Goal: Find specific page/section: Find specific page/section

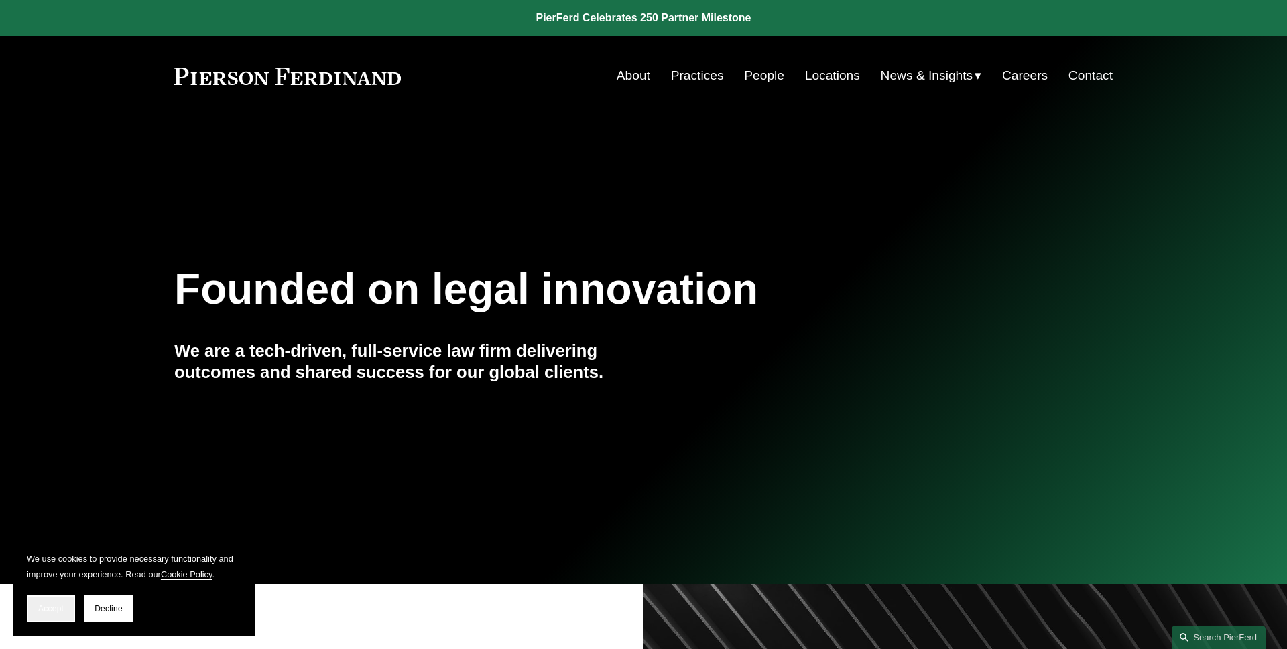
click at [50, 600] on button "Accept" at bounding box center [51, 608] width 48 height 27
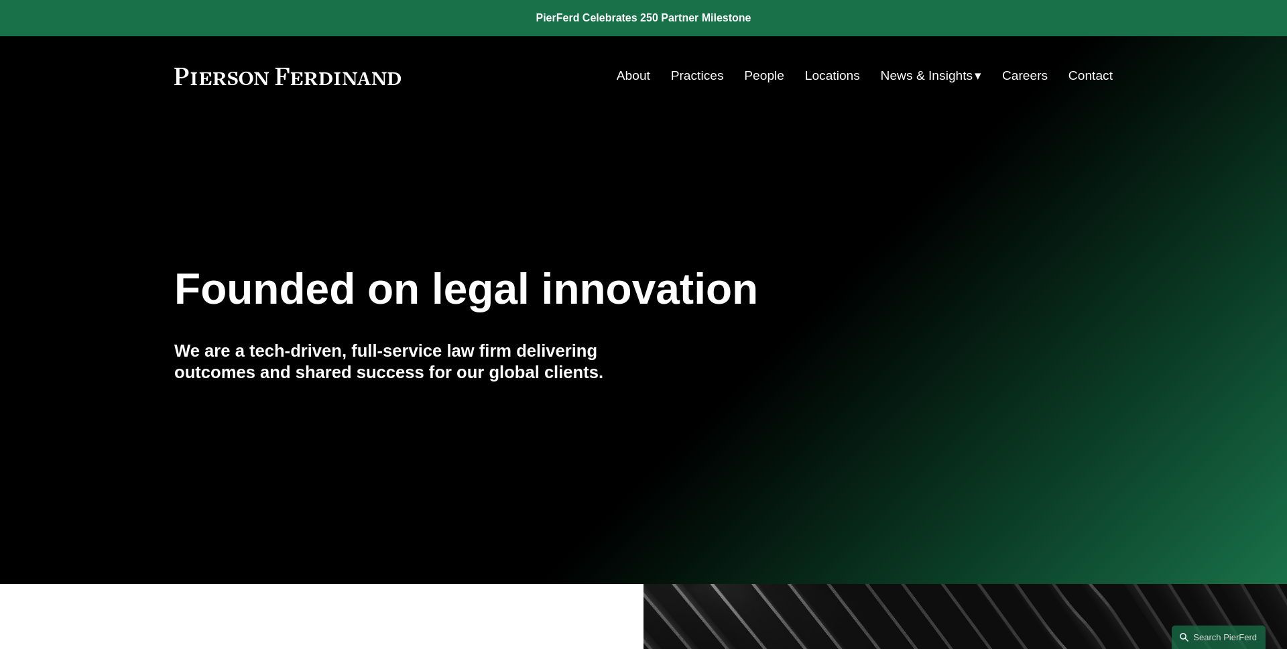
click at [1010, 76] on link "Careers" at bounding box center [1025, 75] width 46 height 25
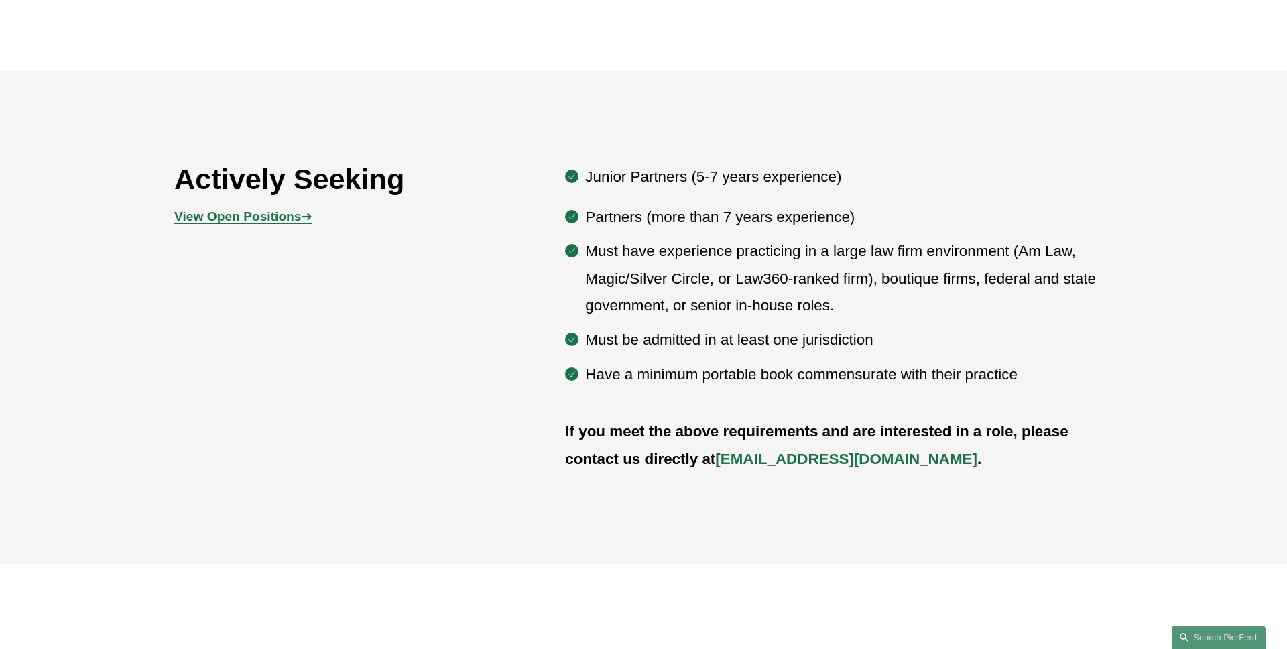
scroll to position [803, 0]
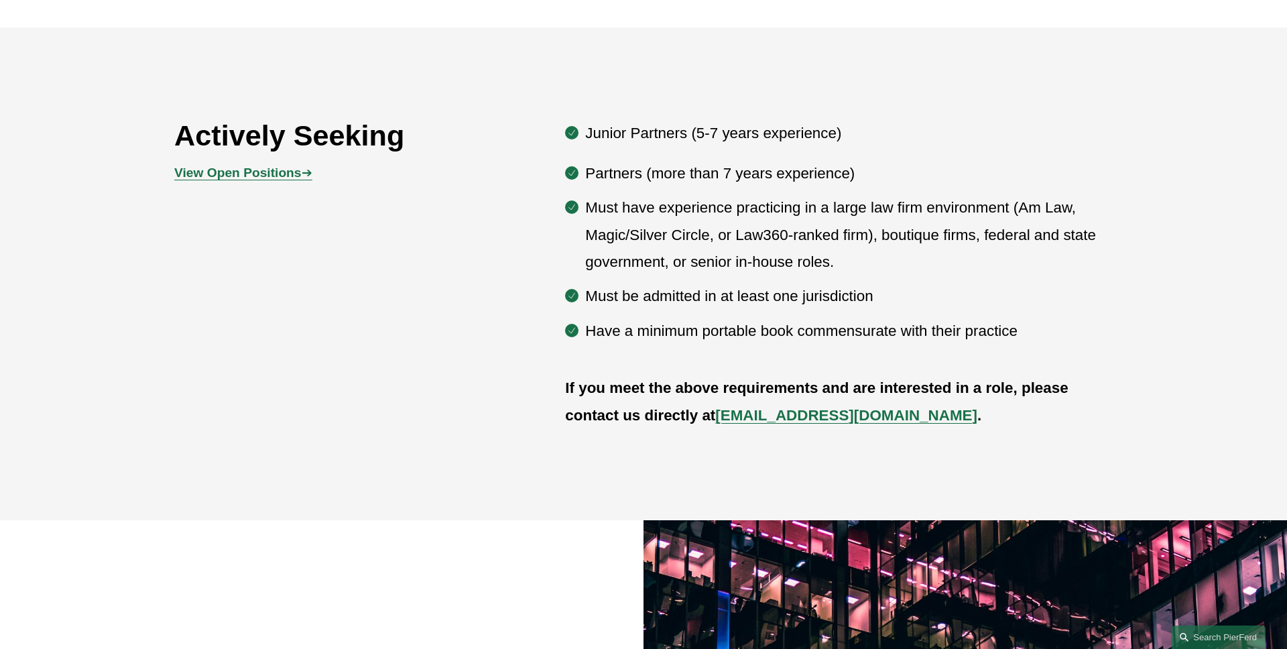
click at [90, 170] on div "Actively Seeking View Open Positions ➔ Junior Partners (5-7 years experience) P…" at bounding box center [643, 274] width 1287 height 323
click at [509, 48] on div "Actively Seeking View Open Positions ➔ Junior Partners (5-7 years experience) P…" at bounding box center [643, 273] width 1287 height 493
click at [263, 173] on strong "View Open Positions" at bounding box center [237, 173] width 127 height 14
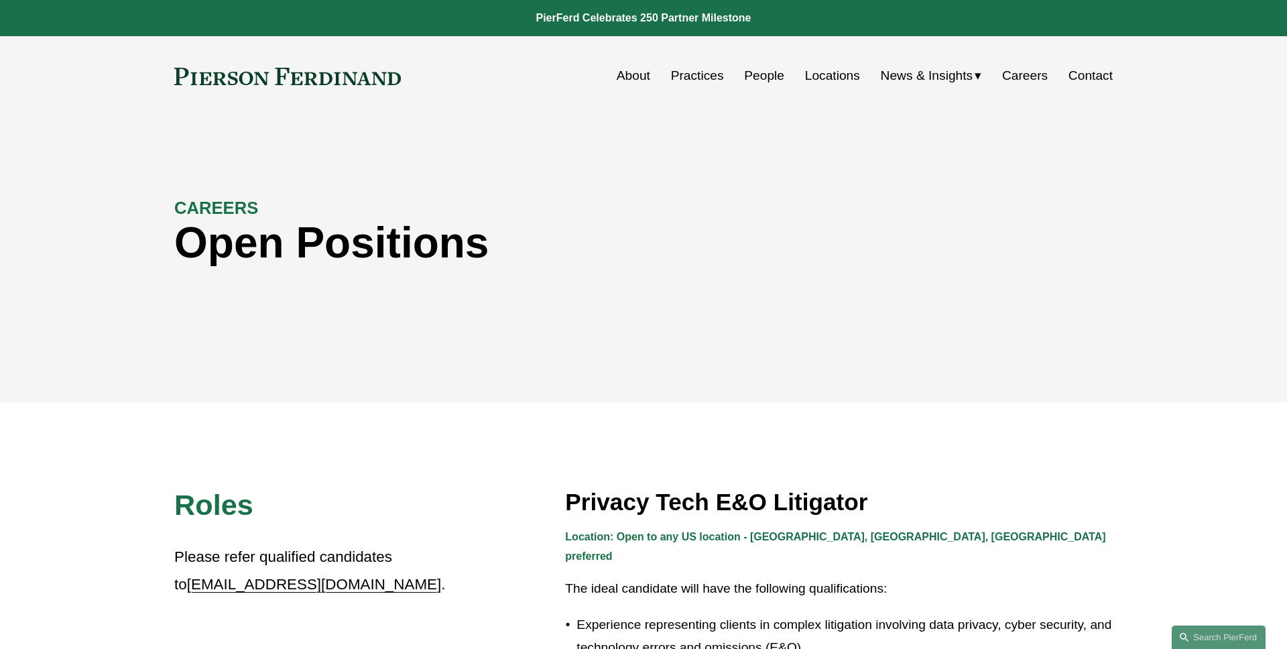
click at [103, 210] on div "CAREERS Open Positions" at bounding box center [643, 259] width 1287 height 202
